Goal: Task Accomplishment & Management: Manage account settings

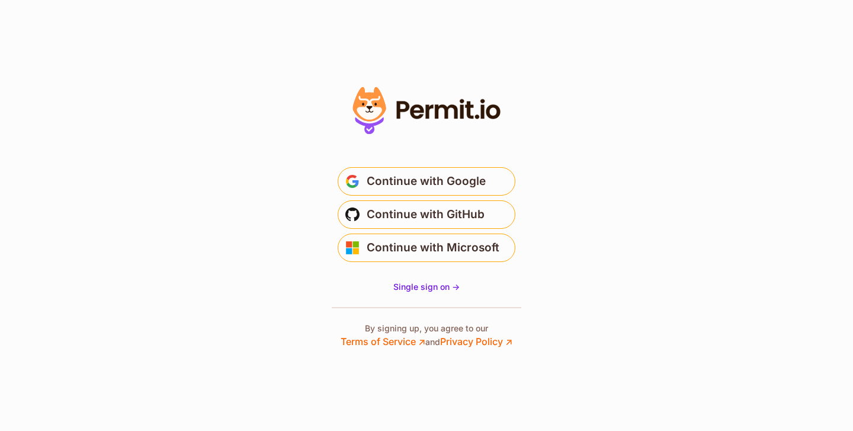
click at [474, 181] on span "Continue with Google" at bounding box center [426, 181] width 119 height 19
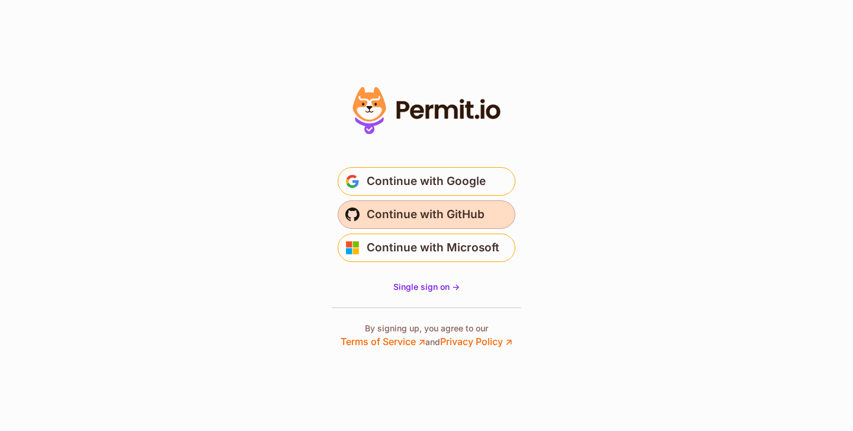
click at [470, 216] on span "Continue with GitHub" at bounding box center [426, 214] width 118 height 19
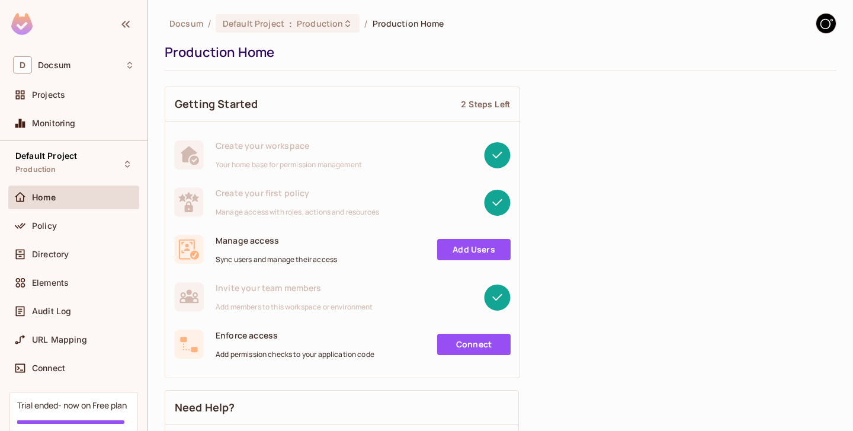
click at [484, 247] on link "Add Users" at bounding box center [473, 249] width 73 height 21
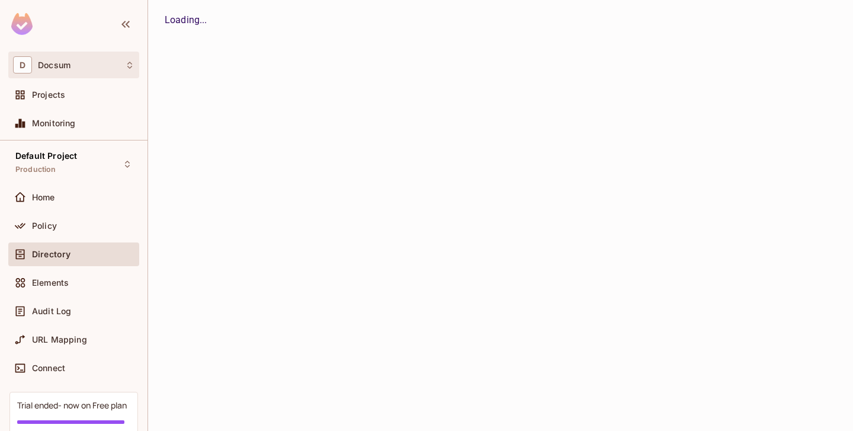
click at [127, 66] on icon at bounding box center [129, 64] width 9 height 9
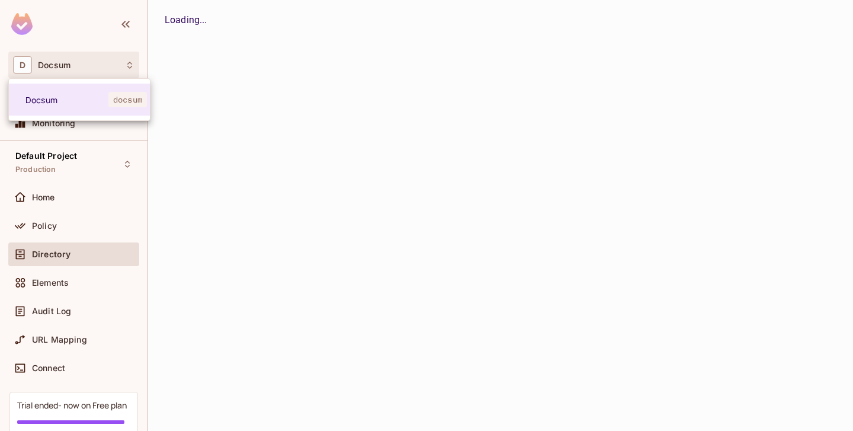
click at [127, 66] on div at bounding box center [426, 215] width 853 height 431
